Goal: Task Accomplishment & Management: Manage account settings

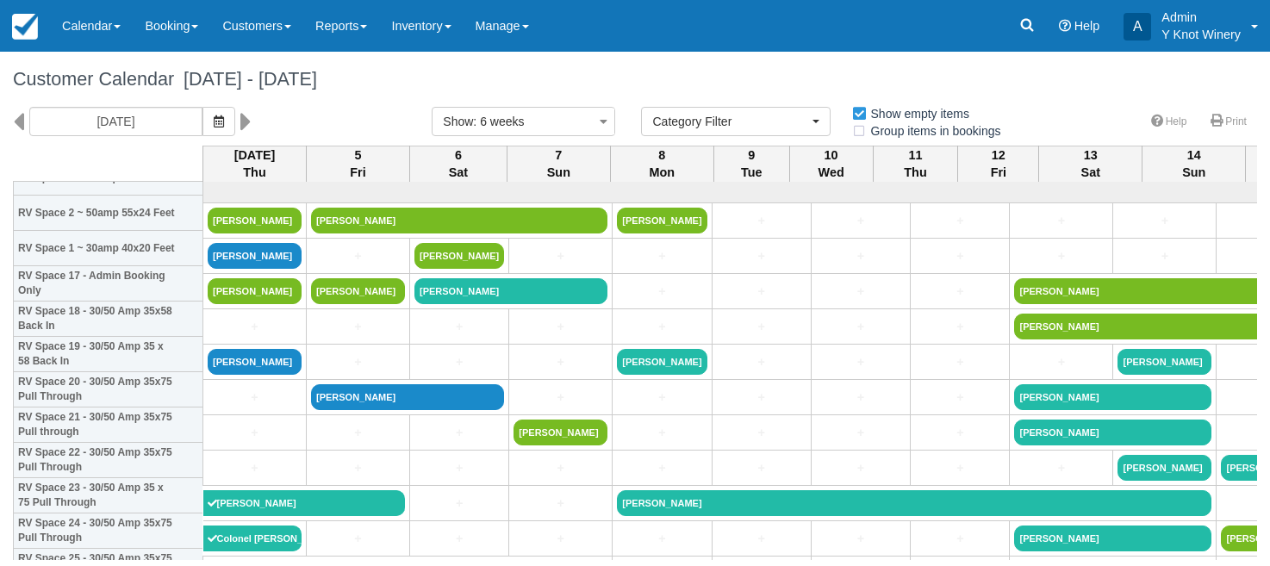
select select
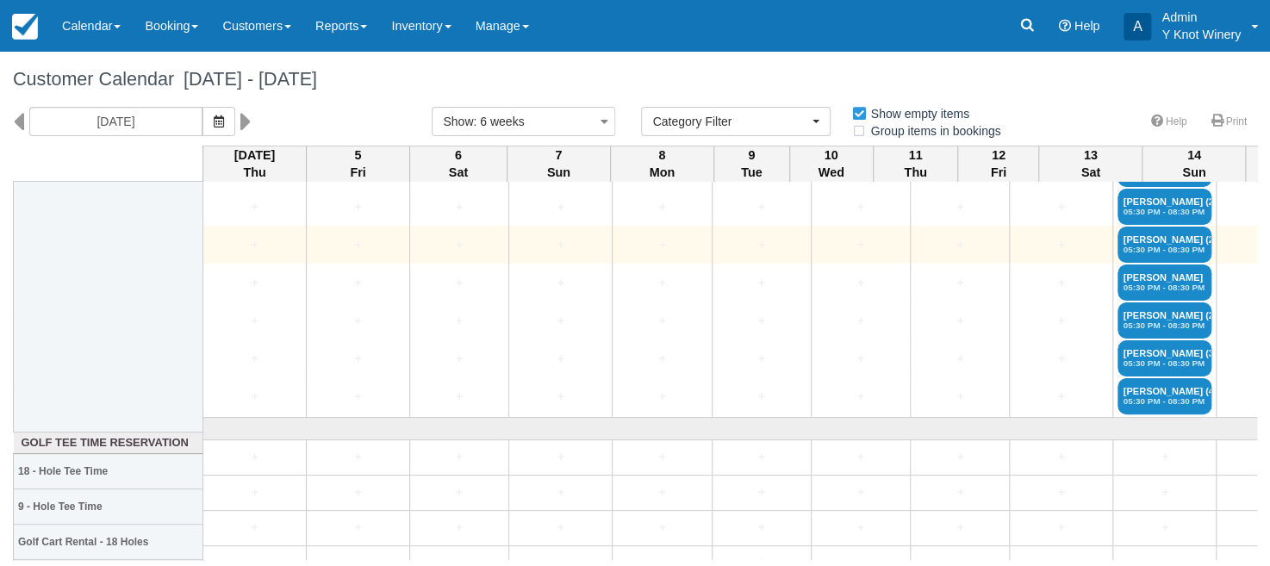
scroll to position [3548, 0]
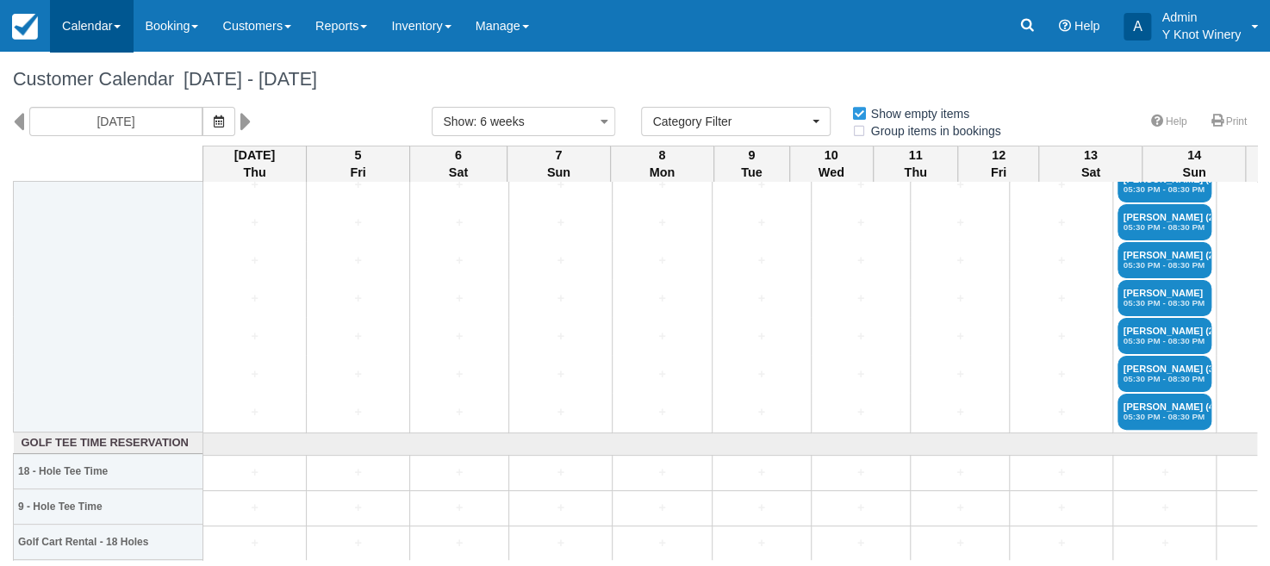
click at [118, 22] on link "Calendar" at bounding box center [91, 26] width 83 height 52
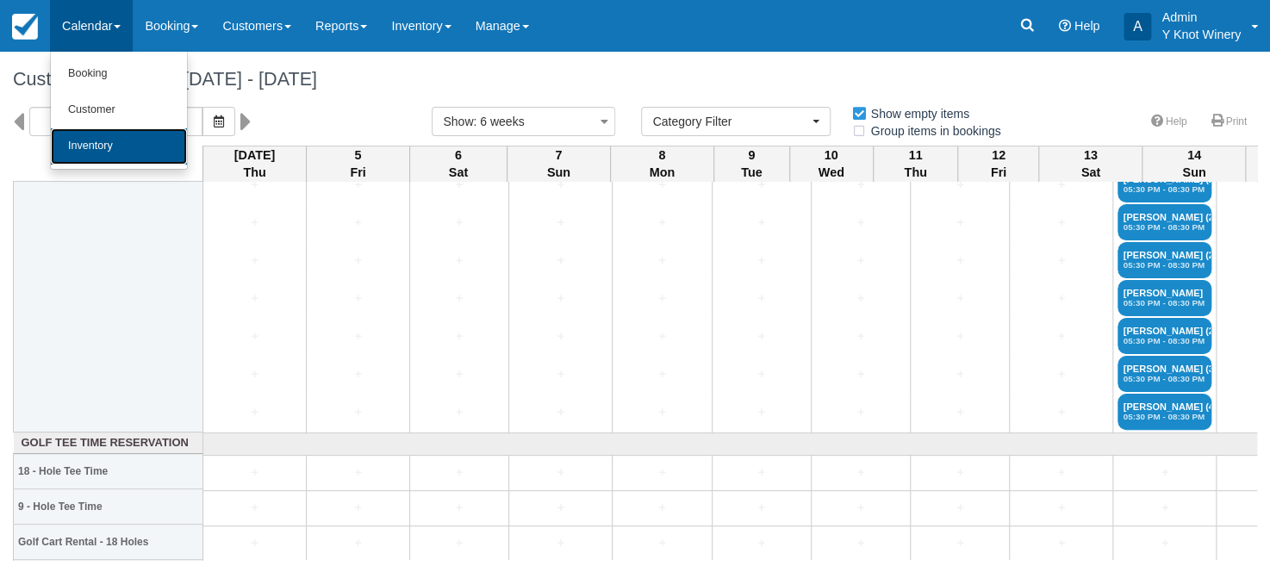
click at [137, 140] on link "Inventory" at bounding box center [119, 146] width 136 height 36
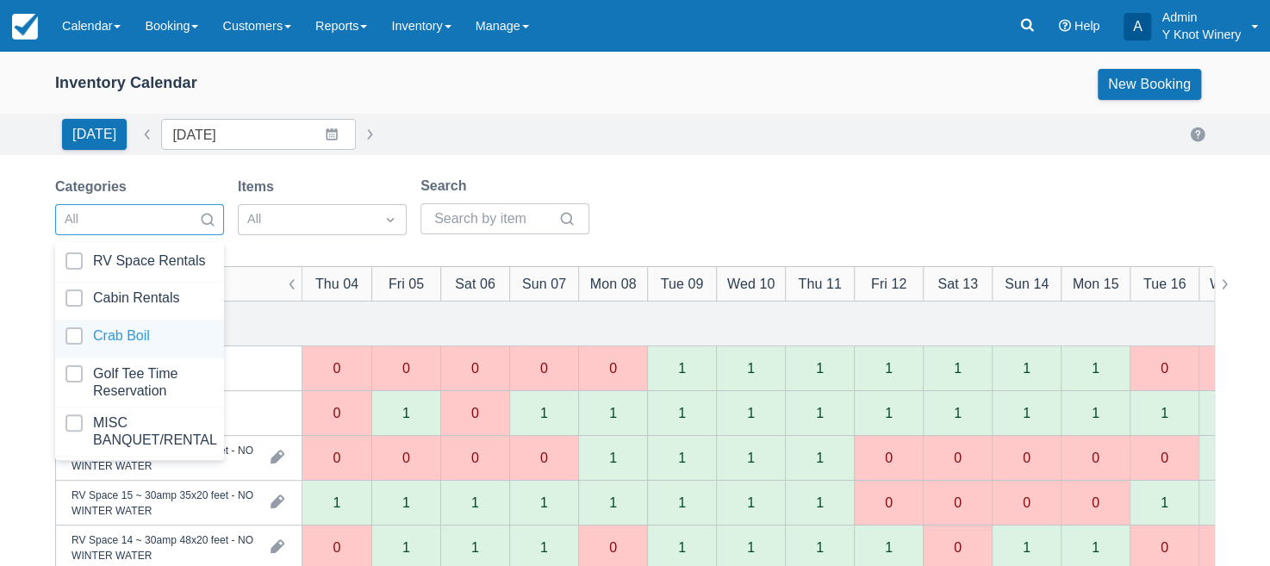
click at [182, 327] on div at bounding box center [139, 338] width 148 height 23
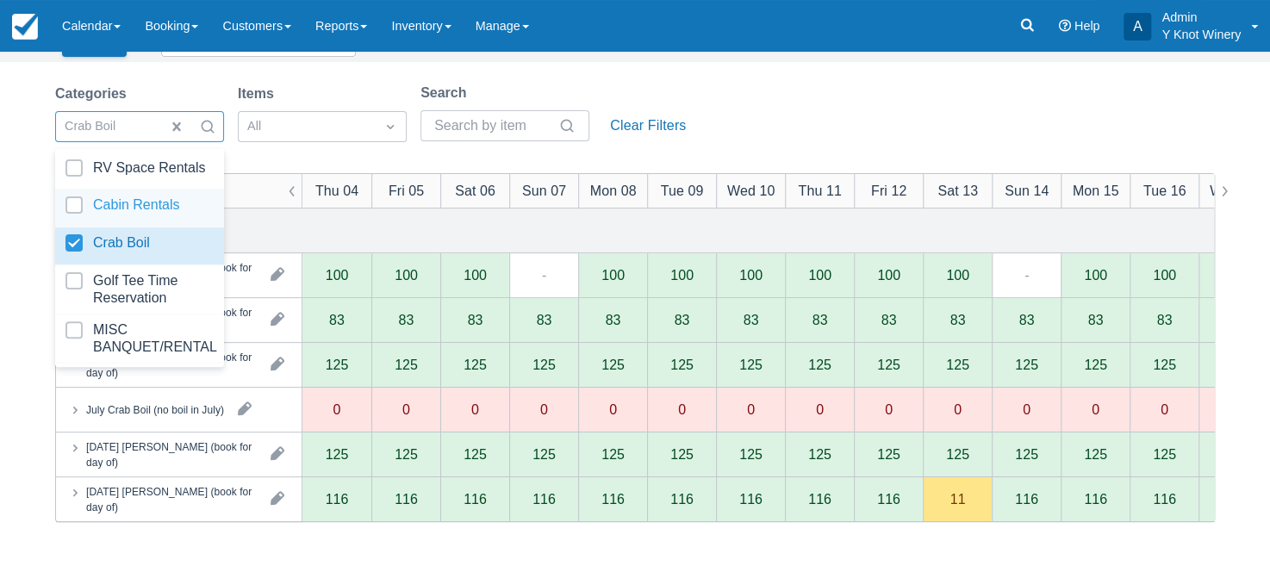
scroll to position [101, 0]
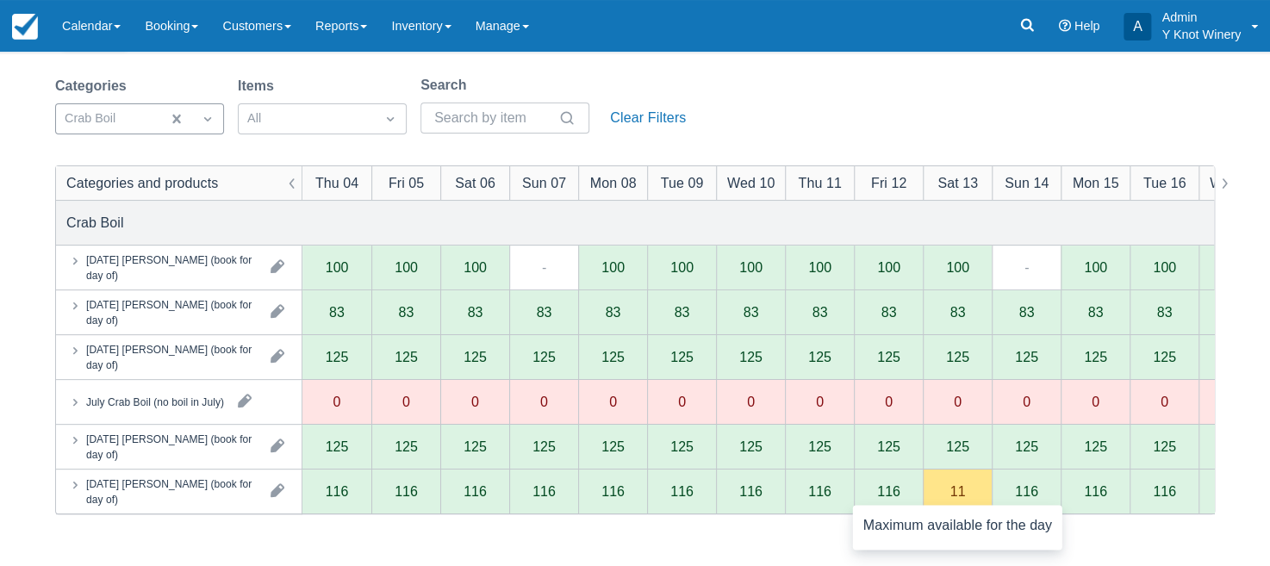
click at [953, 502] on div "11" at bounding box center [956, 491] width 69 height 45
click at [759, 97] on div "Categories Crab Boil Items All Search Clear Filters" at bounding box center [634, 110] width 1159 height 70
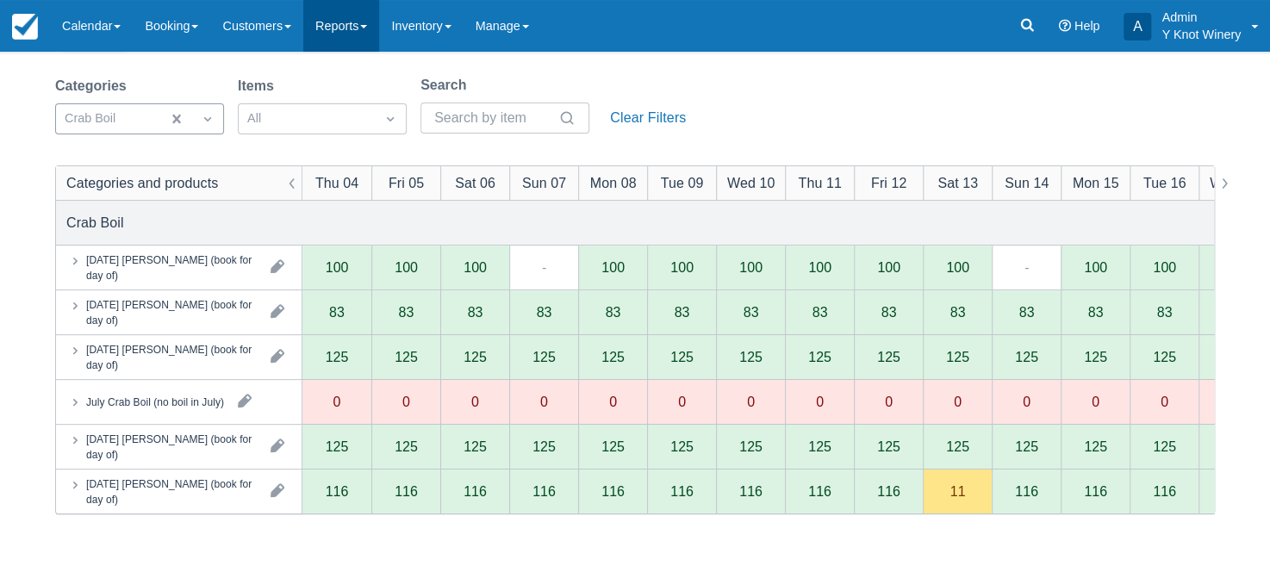
click at [377, 30] on link "Reports" at bounding box center [341, 26] width 76 height 52
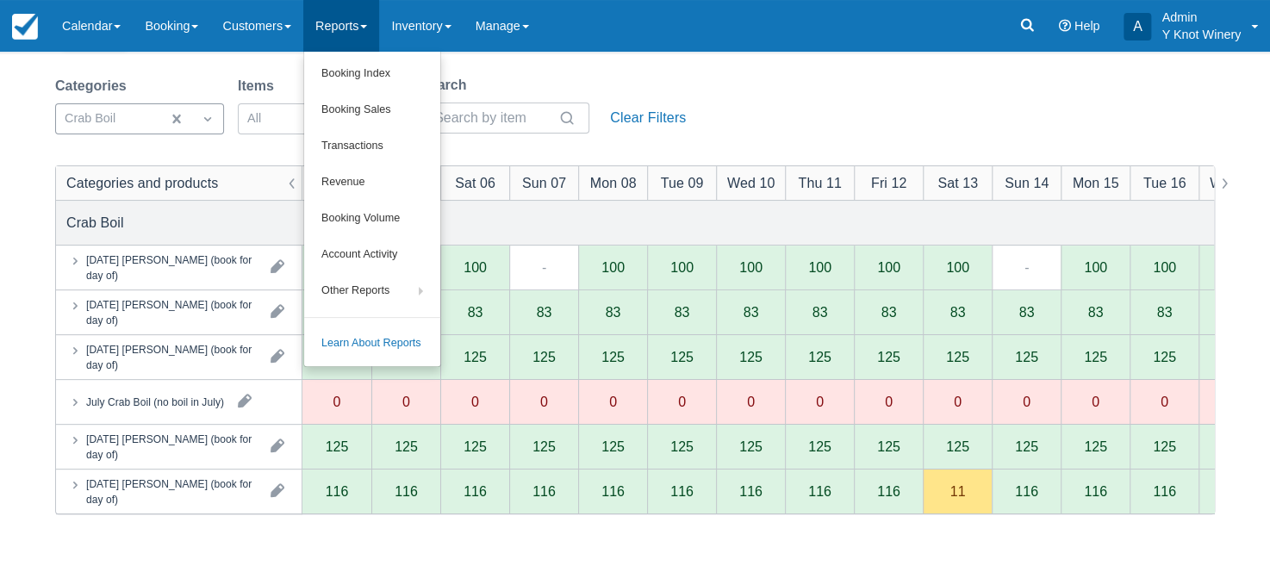
click at [794, 99] on div "Categories Crab Boil Items All Search Clear Filters" at bounding box center [634, 110] width 1159 height 70
